Goal: Task Accomplishment & Management: Complete application form

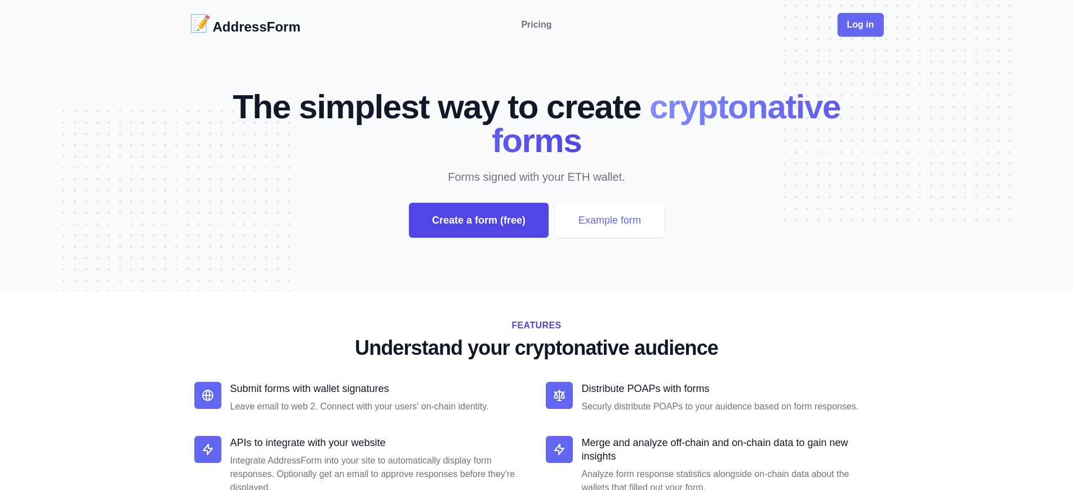
click at [478, 220] on div "Create a form (free)" at bounding box center [479, 220] width 140 height 35
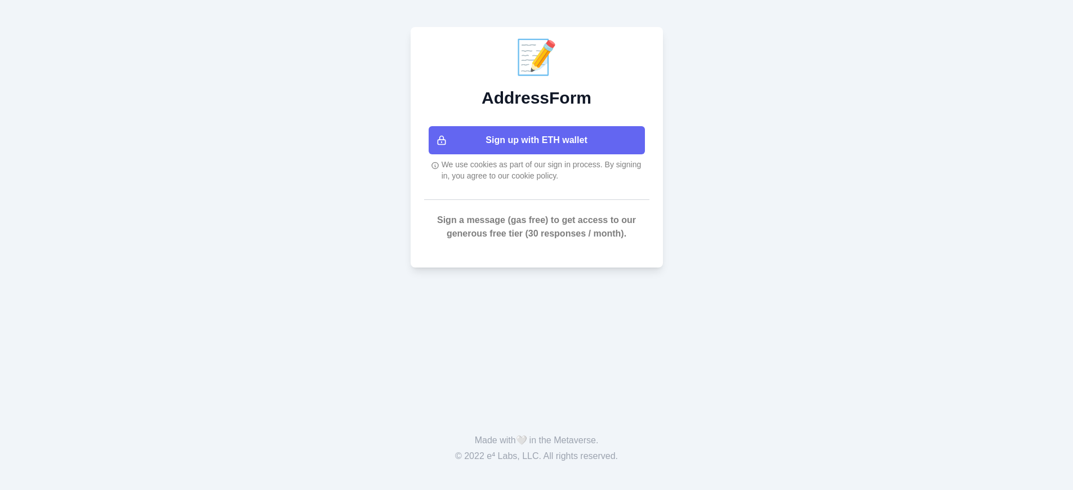
click at [541, 140] on button "Sign up with ETH wallet" at bounding box center [537, 140] width 216 height 28
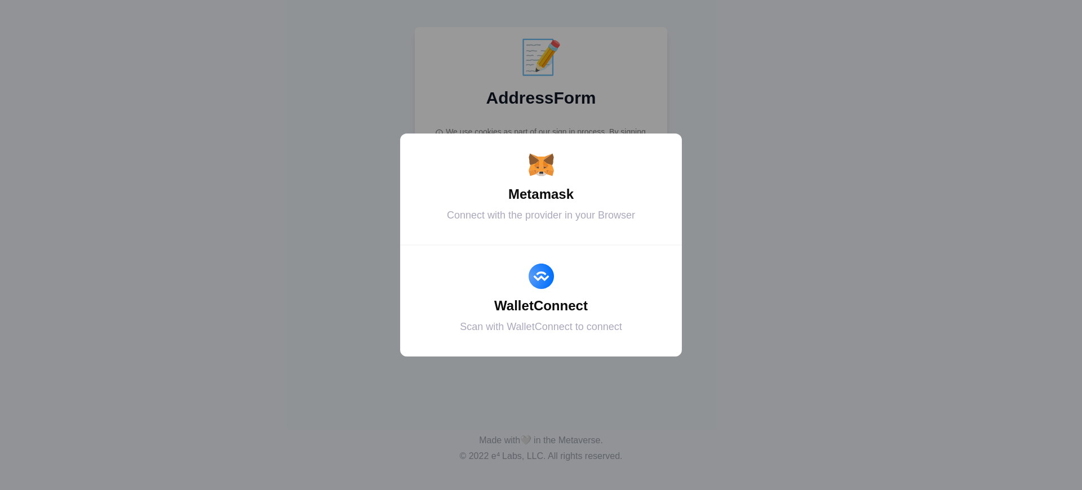
click at [541, 194] on div "Metamask" at bounding box center [541, 194] width 254 height 20
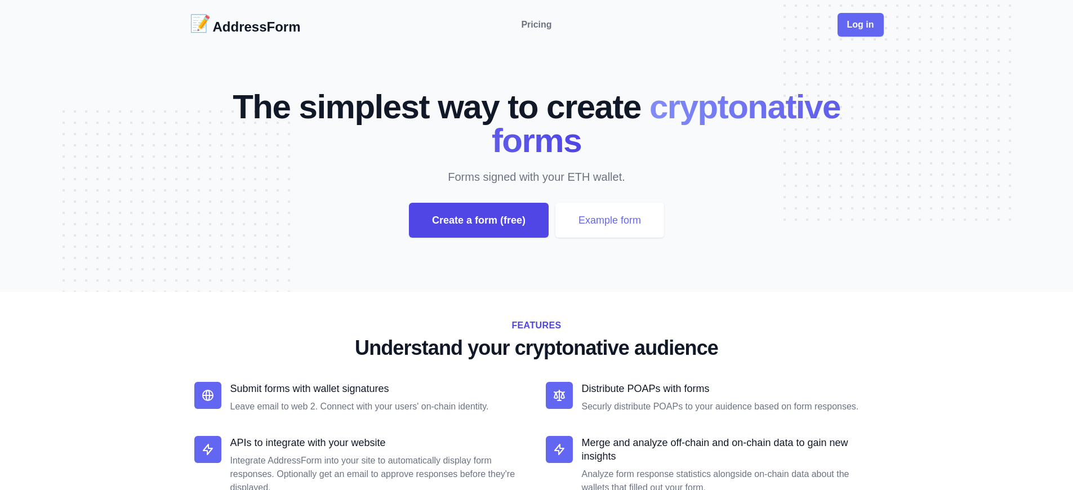
click at [478, 220] on div "Create a form (free)" at bounding box center [479, 220] width 140 height 35
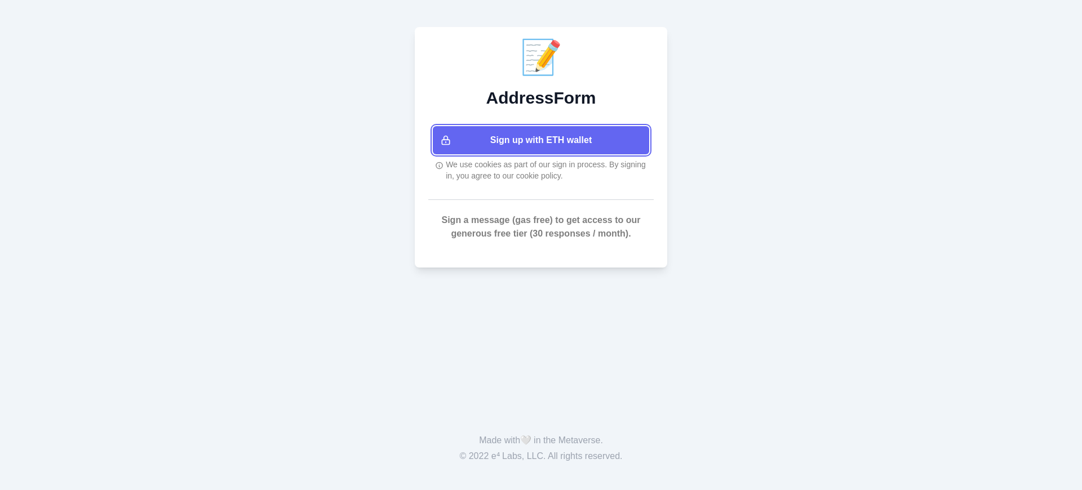
click at [541, 140] on button "Sign up with ETH wallet" at bounding box center [541, 140] width 216 height 28
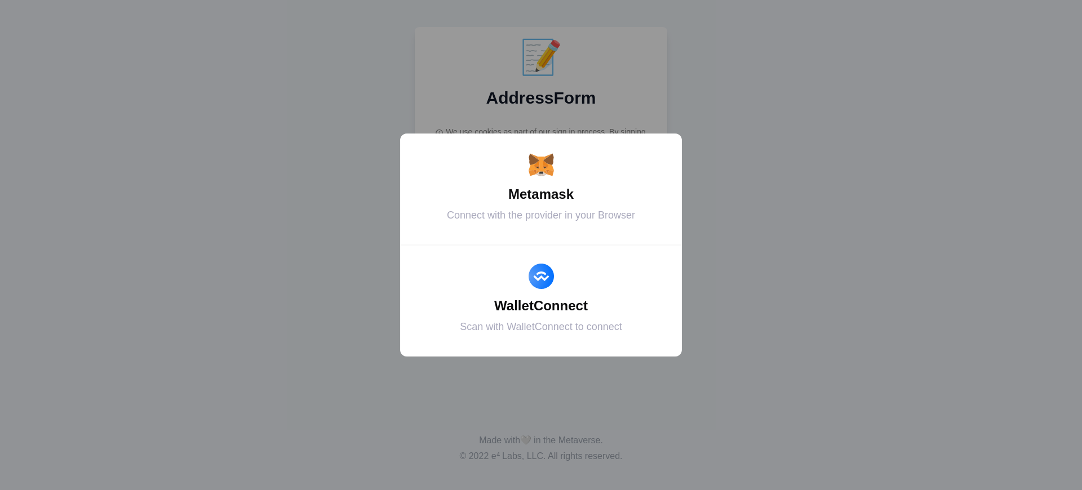
click at [541, 194] on div "Metamask" at bounding box center [541, 194] width 254 height 20
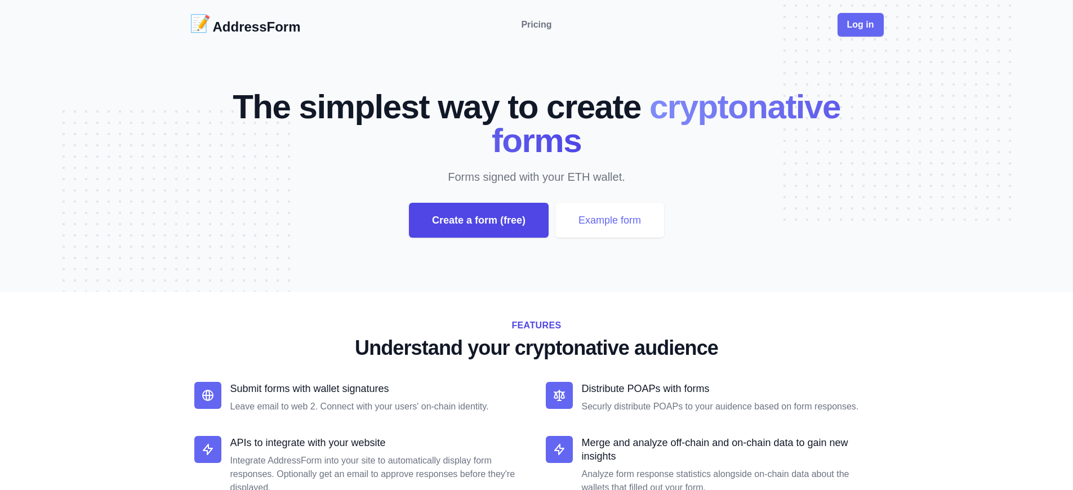
click at [478, 220] on div "Create a form (free)" at bounding box center [479, 220] width 140 height 35
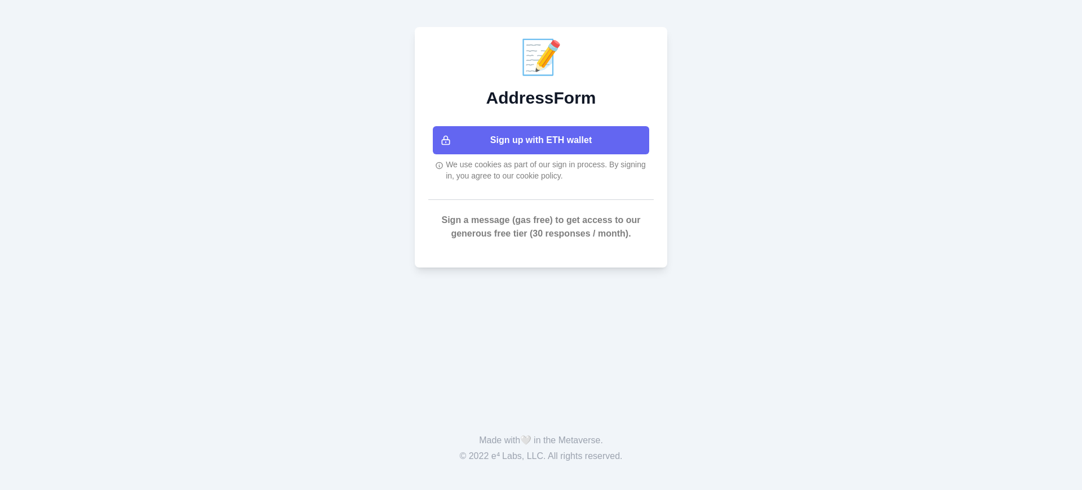
click at [541, 140] on button "Sign up with ETH wallet" at bounding box center [541, 140] width 216 height 28
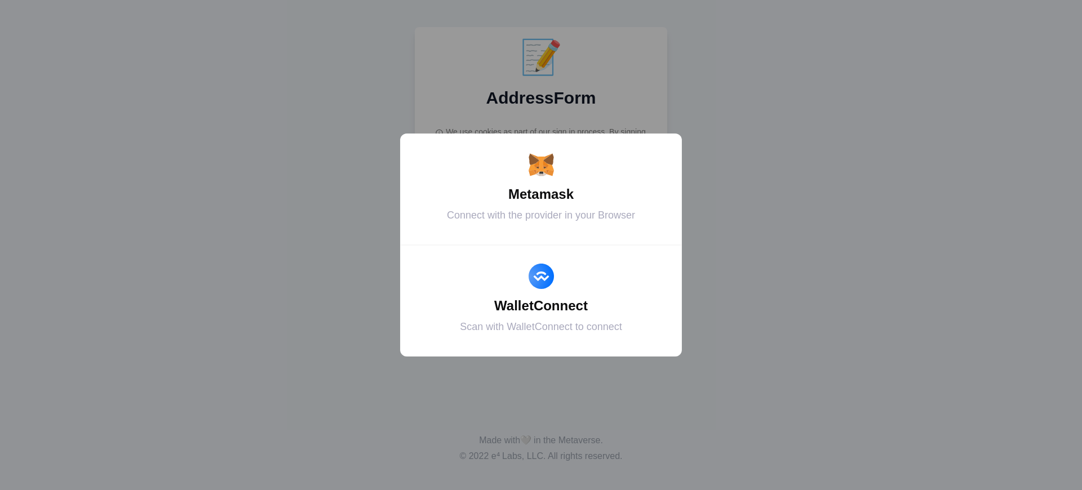
click at [541, 194] on div "Metamask" at bounding box center [541, 194] width 254 height 20
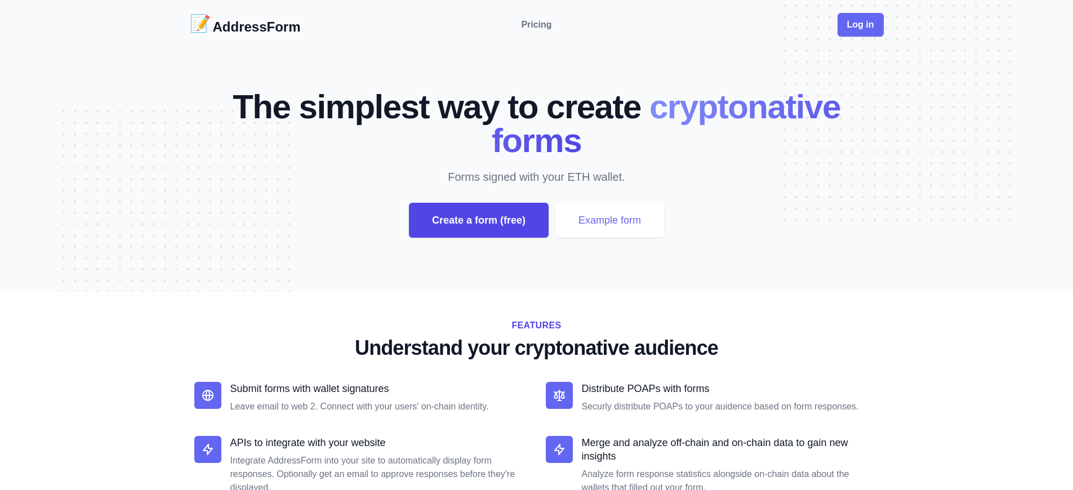
click at [478, 220] on div "Create a form (free)" at bounding box center [479, 220] width 140 height 35
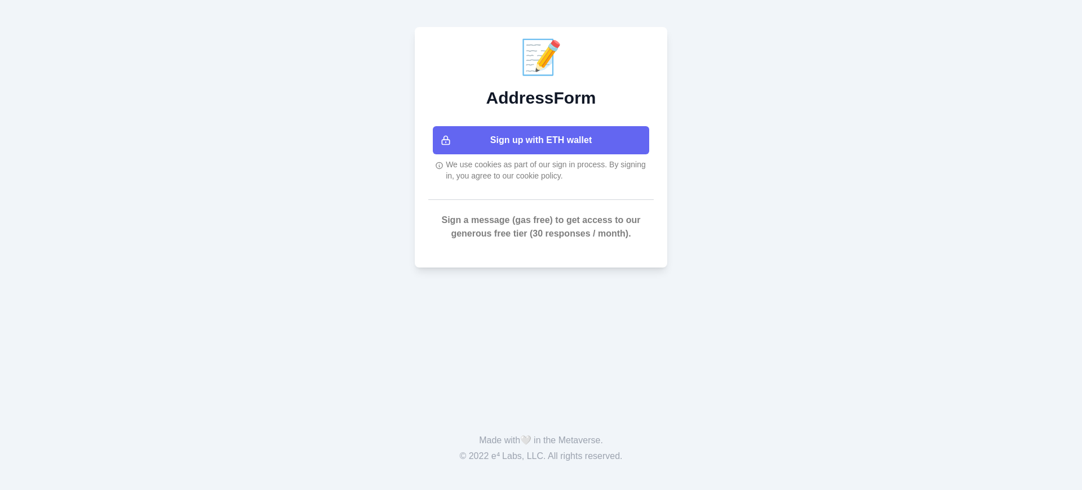
click at [541, 140] on button "Sign up with ETH wallet" at bounding box center [541, 140] width 216 height 28
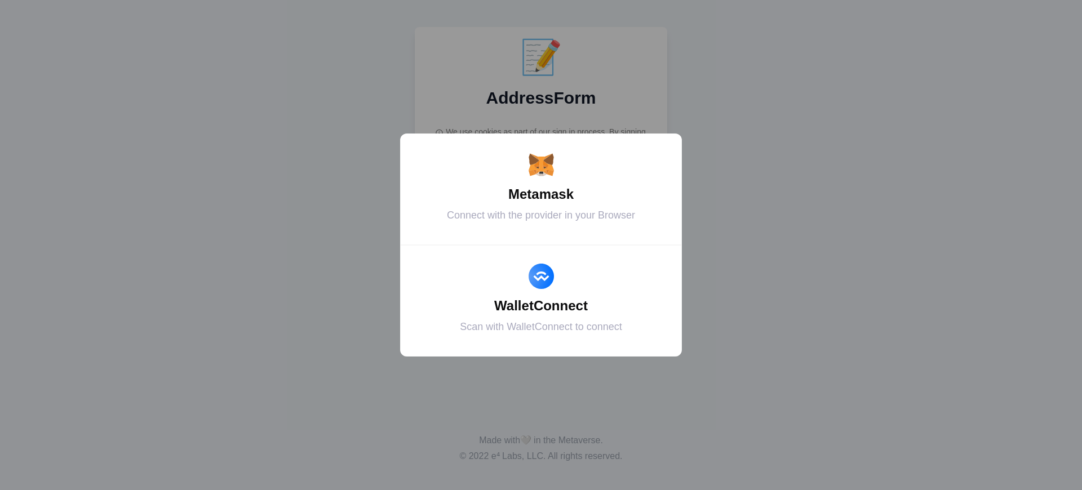
click at [541, 194] on div "Metamask" at bounding box center [541, 194] width 254 height 20
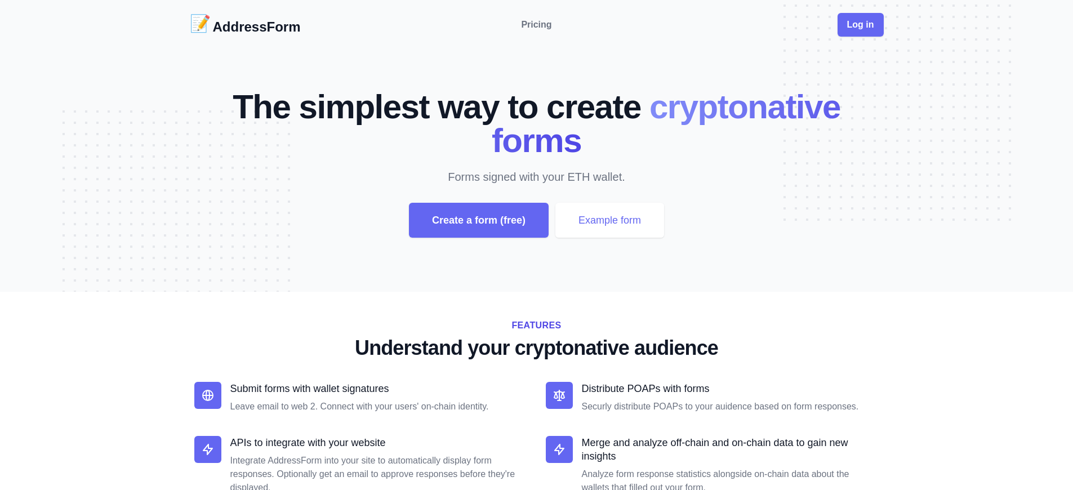
click at [478, 220] on div "Create a form (free)" at bounding box center [479, 220] width 140 height 35
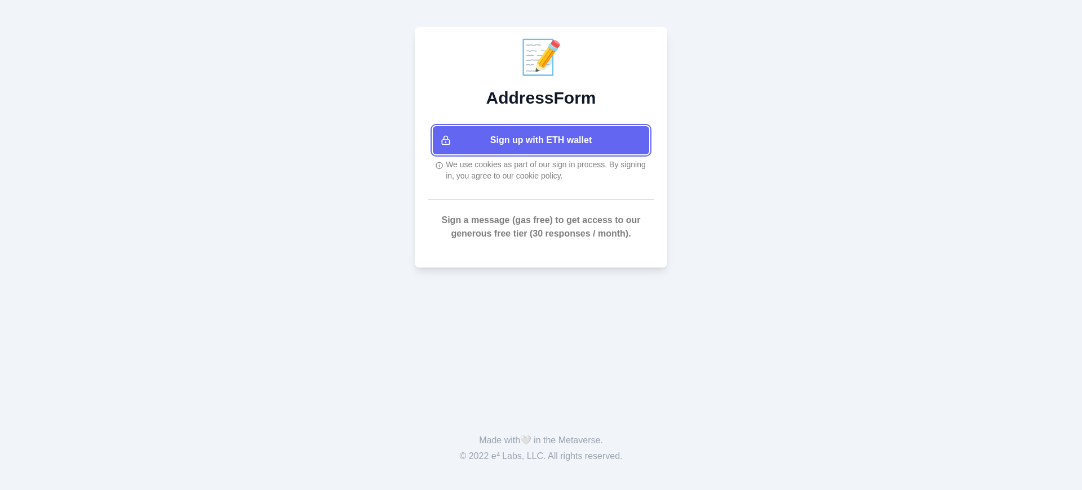
click at [541, 140] on button "Sign up with ETH wallet" at bounding box center [541, 140] width 216 height 28
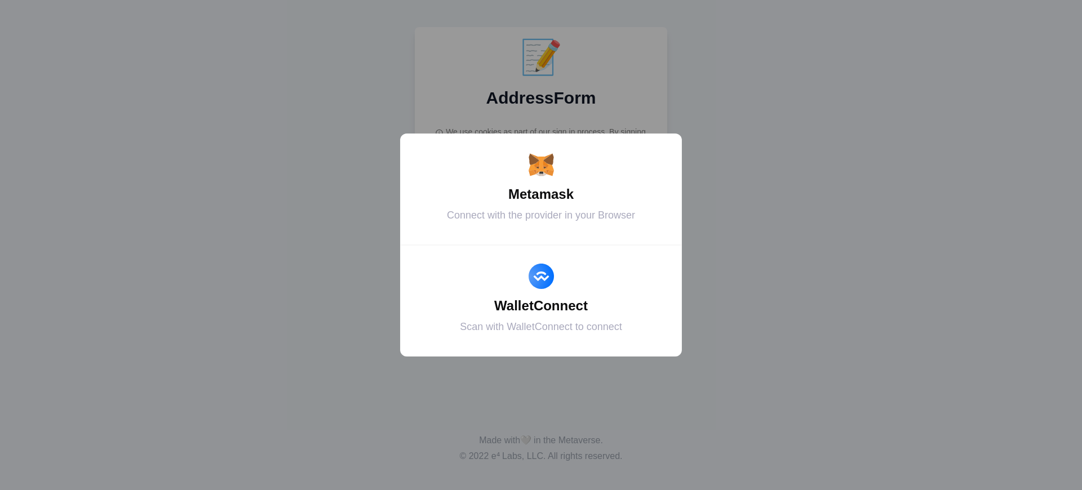
click at [541, 194] on div "Metamask" at bounding box center [541, 194] width 254 height 20
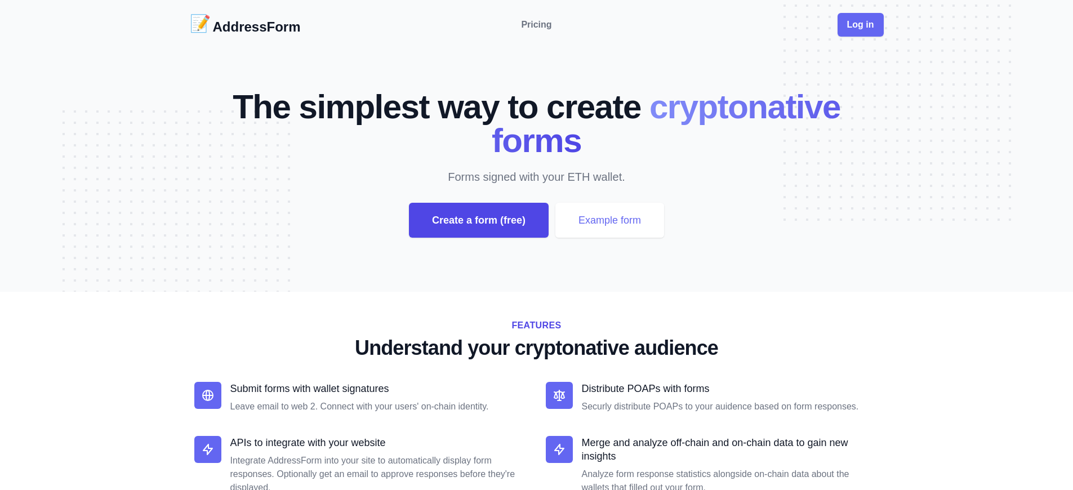
click at [478, 220] on div "Create a form (free)" at bounding box center [479, 220] width 140 height 35
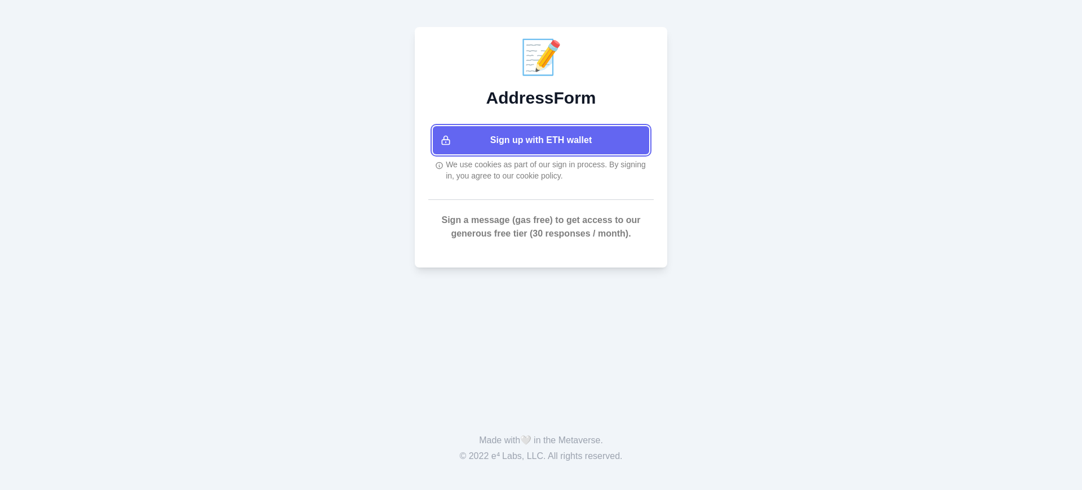
click at [541, 140] on button "Sign up with ETH wallet" at bounding box center [541, 140] width 216 height 28
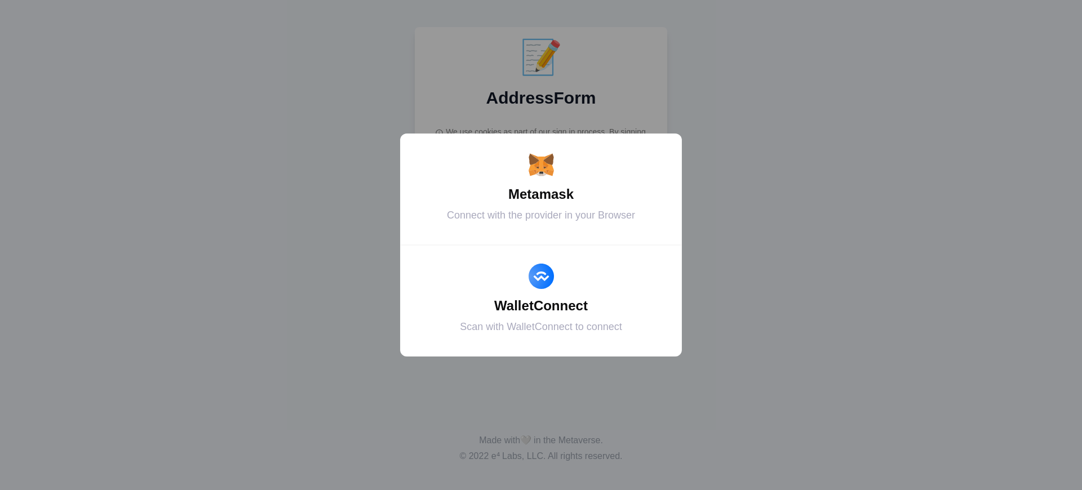
click at [541, 194] on div "Metamask" at bounding box center [541, 194] width 254 height 20
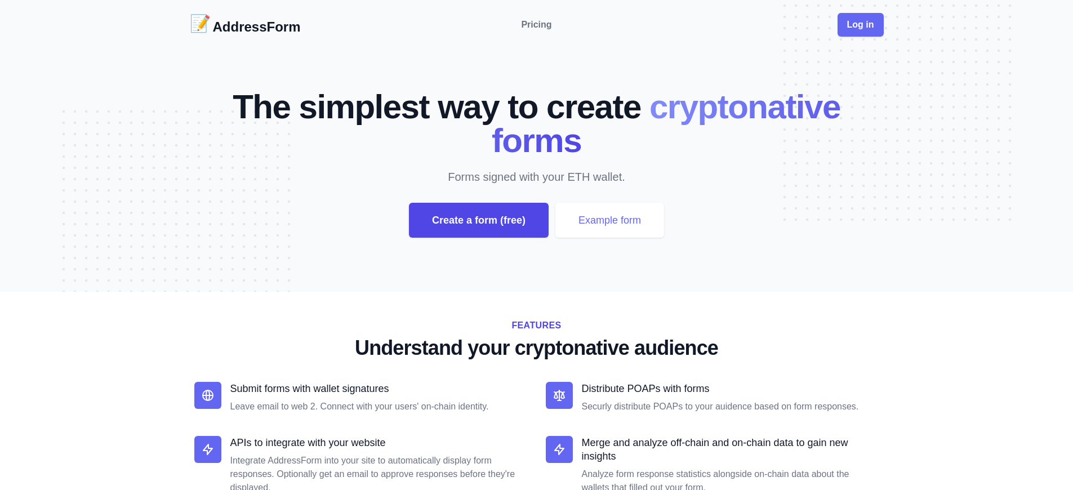
click at [478, 220] on div "Create a form (free)" at bounding box center [479, 220] width 140 height 35
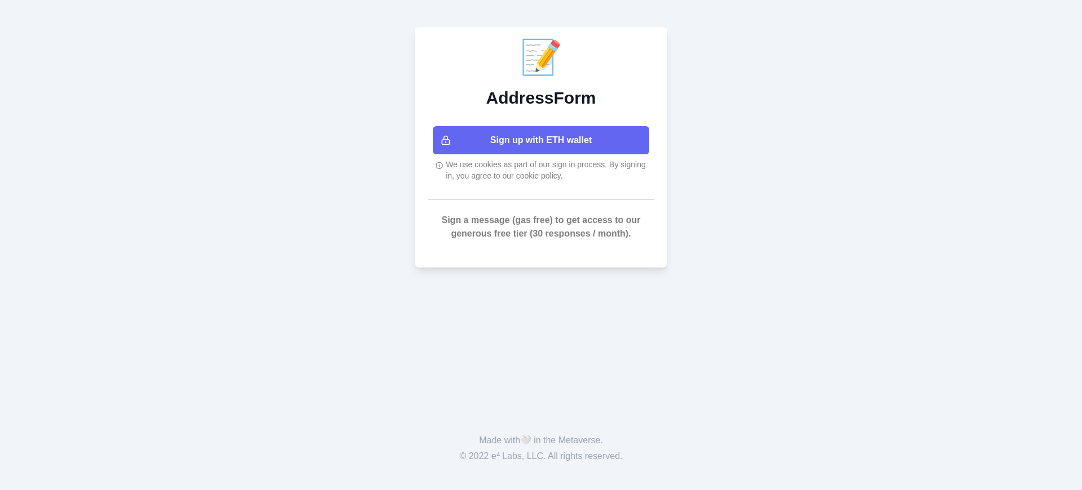
click at [541, 140] on button "Sign up with ETH wallet" at bounding box center [541, 140] width 216 height 28
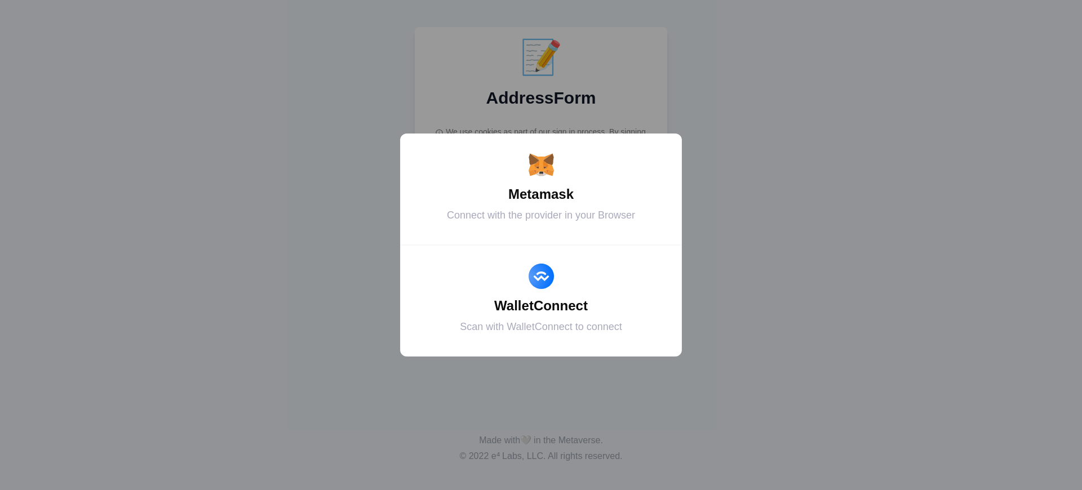
click at [541, 194] on div "Metamask" at bounding box center [541, 194] width 254 height 20
